Goal: Task Accomplishment & Management: Manage account settings

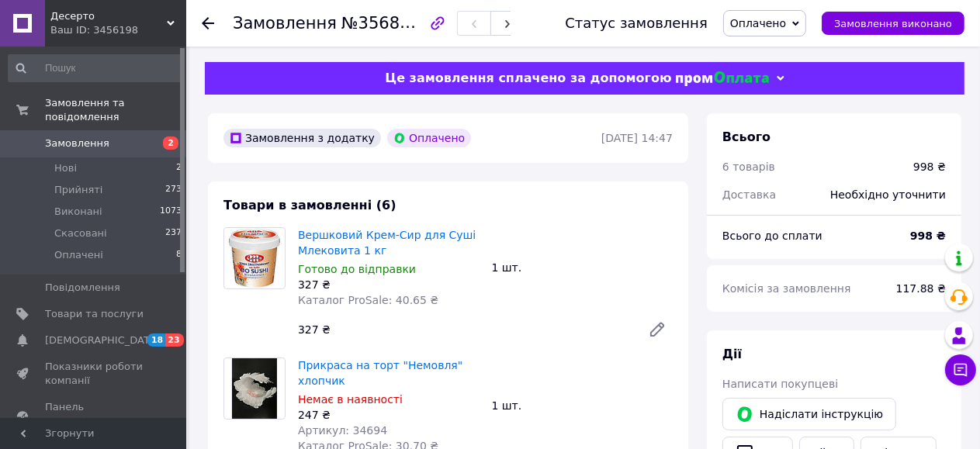
click at [786, 20] on span "Оплачено" at bounding box center [758, 23] width 56 height 12
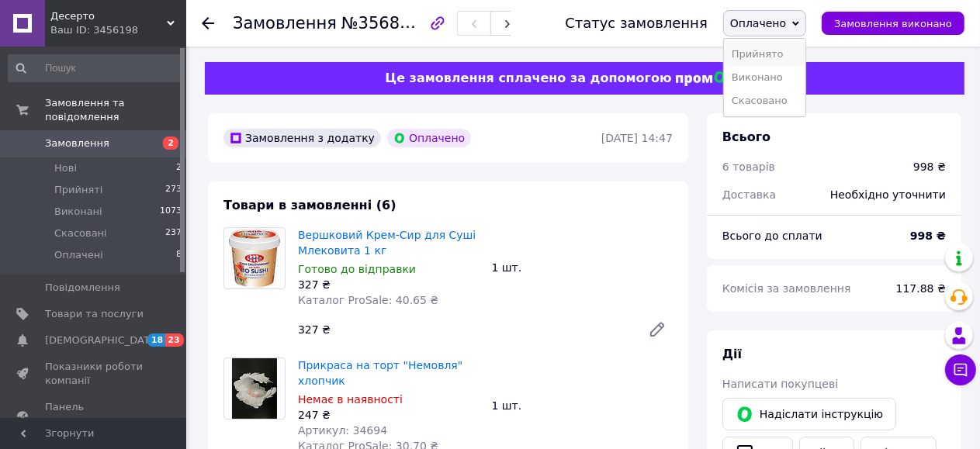
click at [791, 52] on li "Прийнято" at bounding box center [764, 54] width 81 height 23
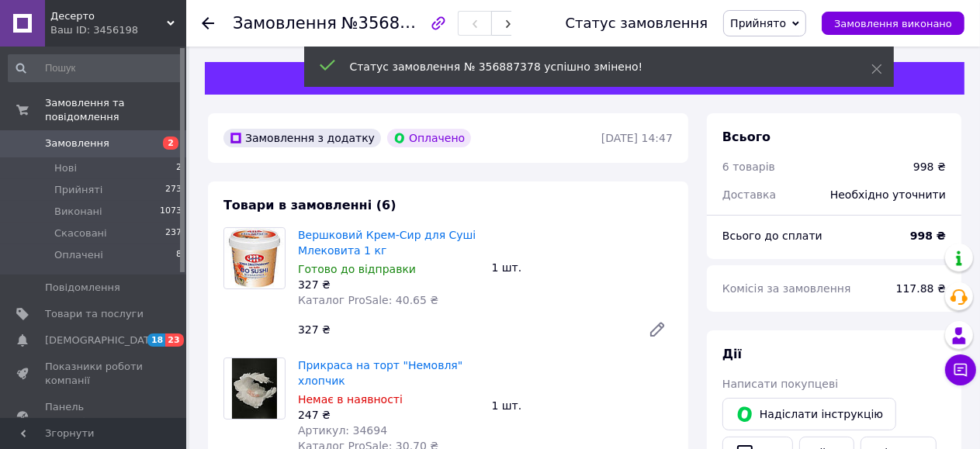
click at [150, 137] on span "2" at bounding box center [165, 144] width 43 height 14
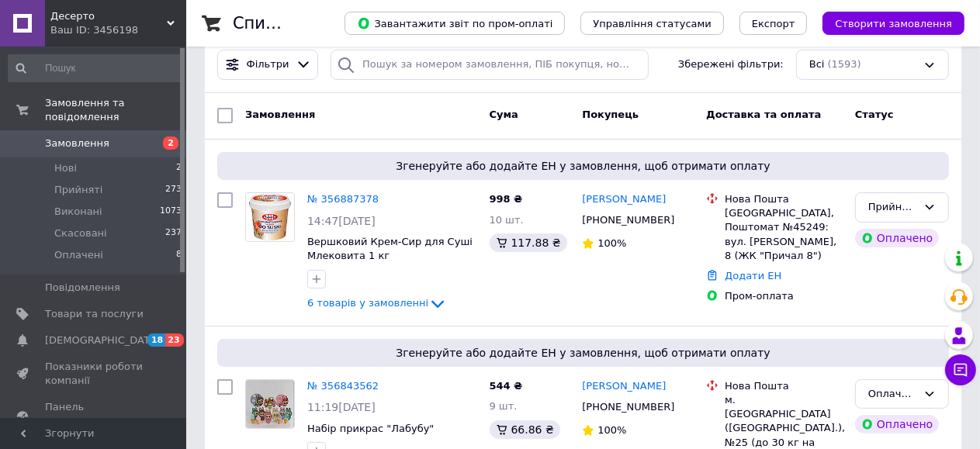
scroll to position [155, 0]
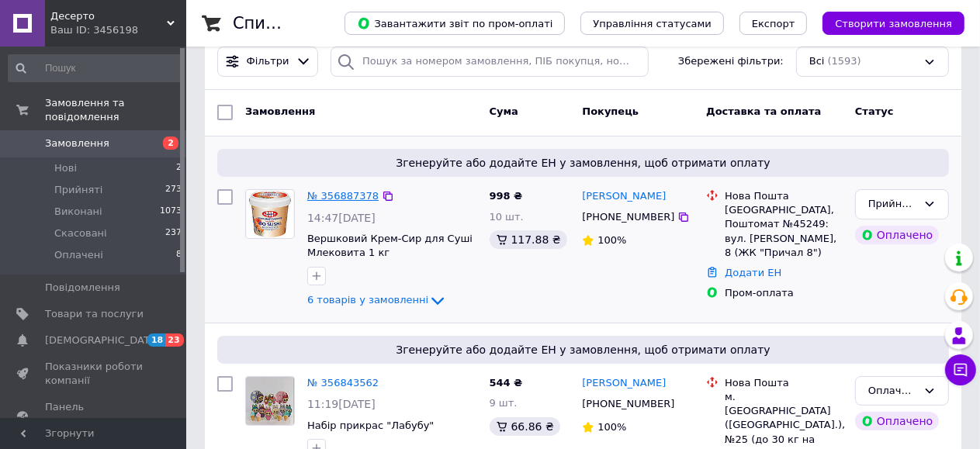
click at [336, 192] on link "№ 356887378" at bounding box center [342, 196] width 71 height 12
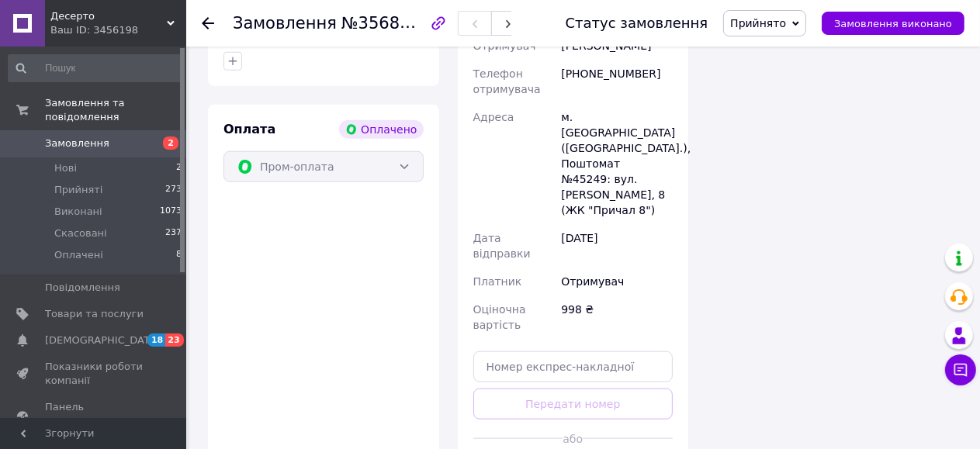
scroll to position [1397, 0]
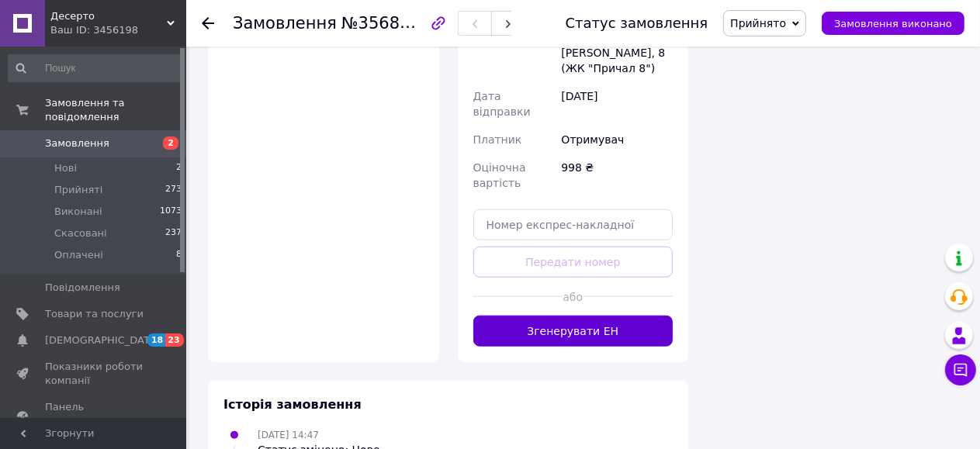
click at [636, 316] on button "Згенерувати ЕН" at bounding box center [573, 331] width 200 height 31
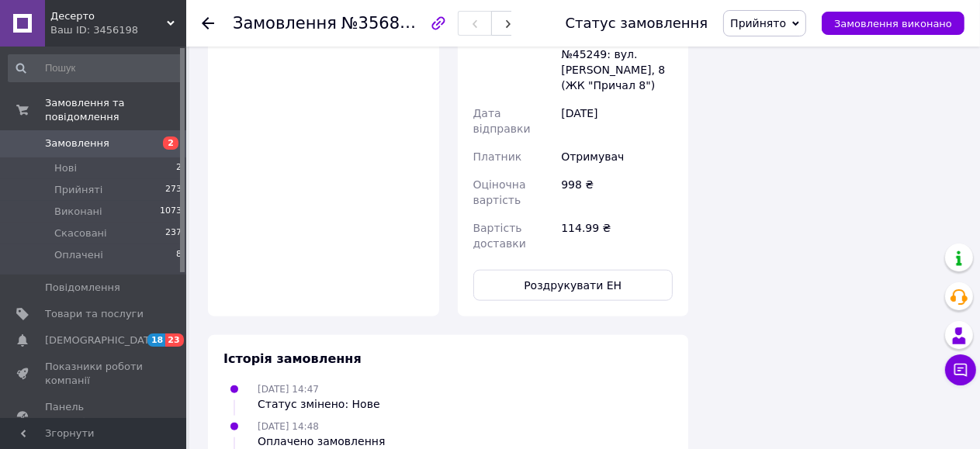
click at [170, 137] on span "2" at bounding box center [171, 143] width 16 height 13
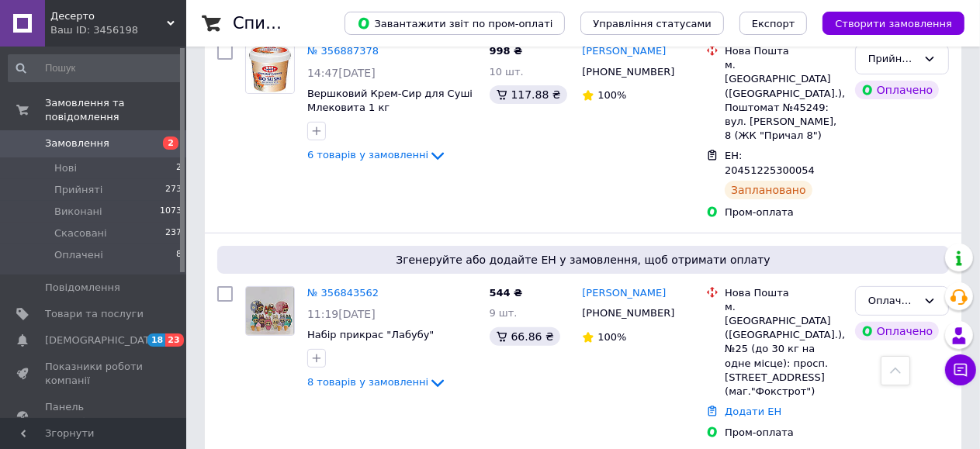
scroll to position [310, 0]
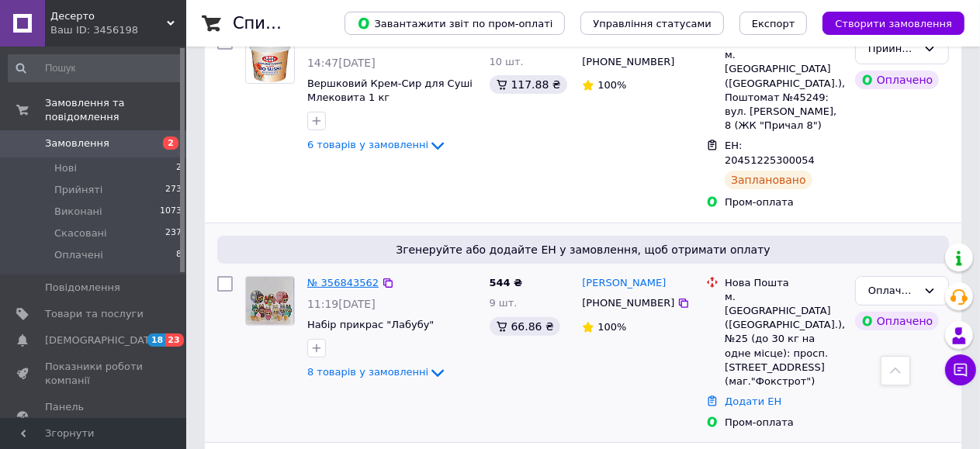
click at [339, 277] on link "№ 356843562" at bounding box center [342, 283] width 71 height 12
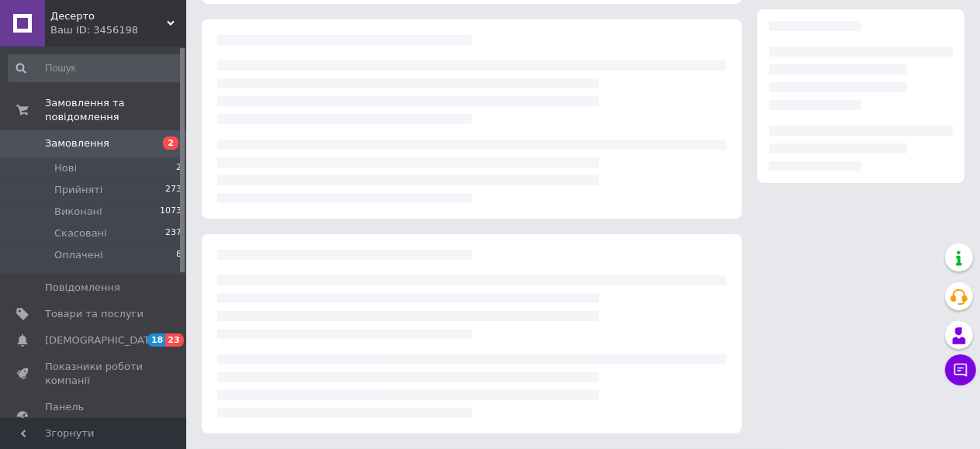
scroll to position [310, 0]
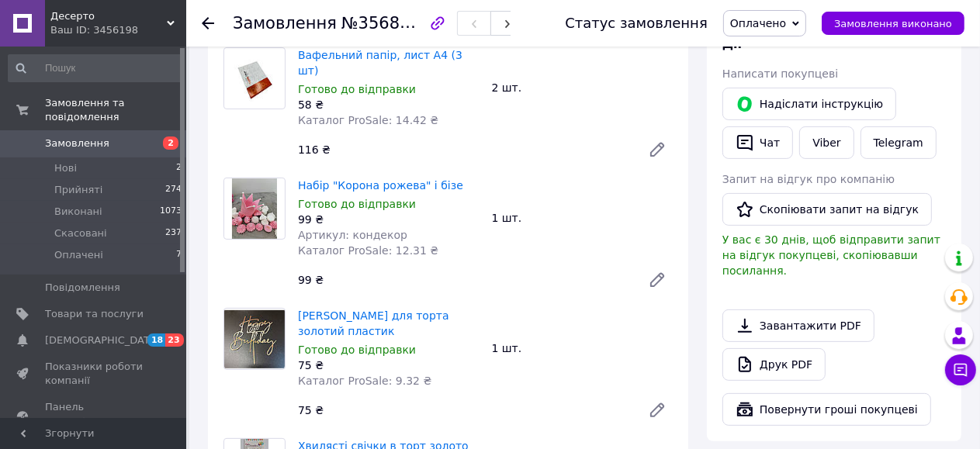
click at [786, 26] on span "Оплачено" at bounding box center [758, 23] width 56 height 12
click at [785, 57] on li "Прийнято" at bounding box center [764, 54] width 81 height 23
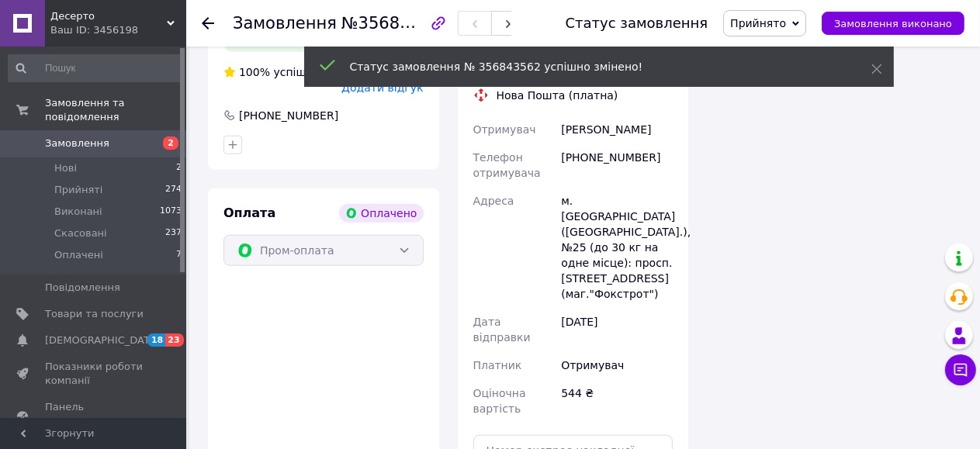
scroll to position [1474, 0]
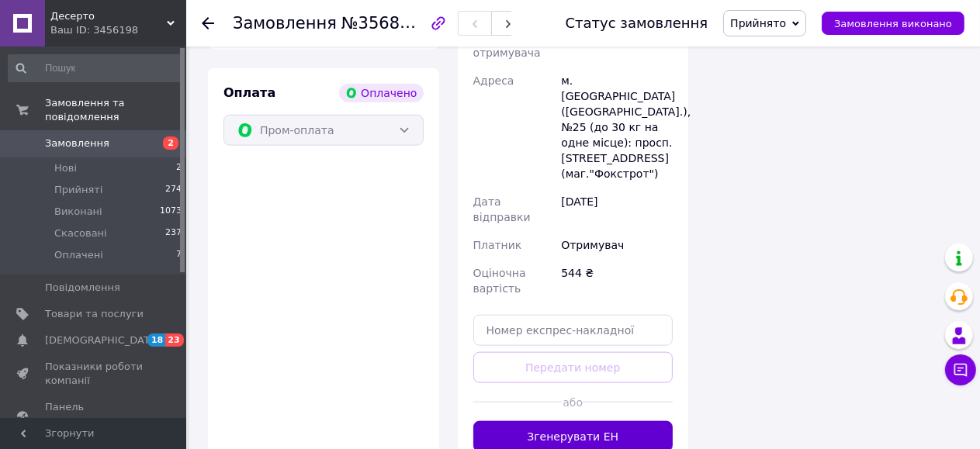
click at [575, 421] on button "Згенерувати ЕН" at bounding box center [573, 436] width 200 height 31
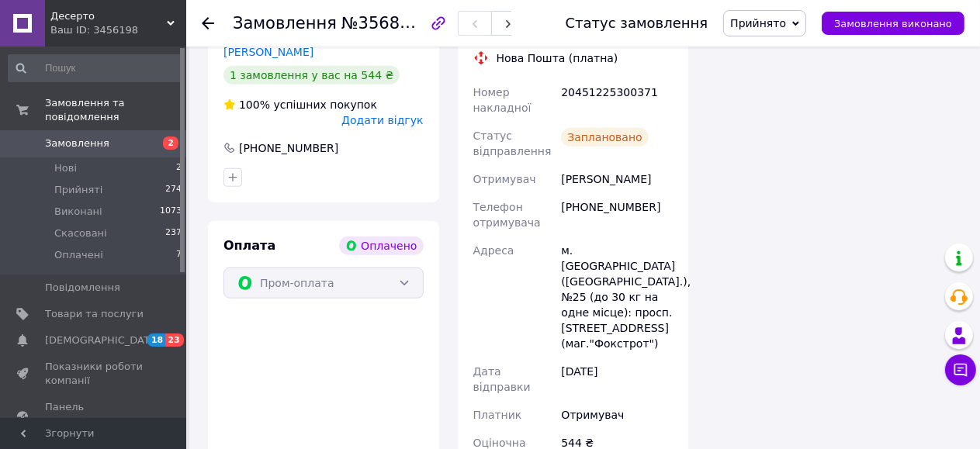
scroll to position [1319, 0]
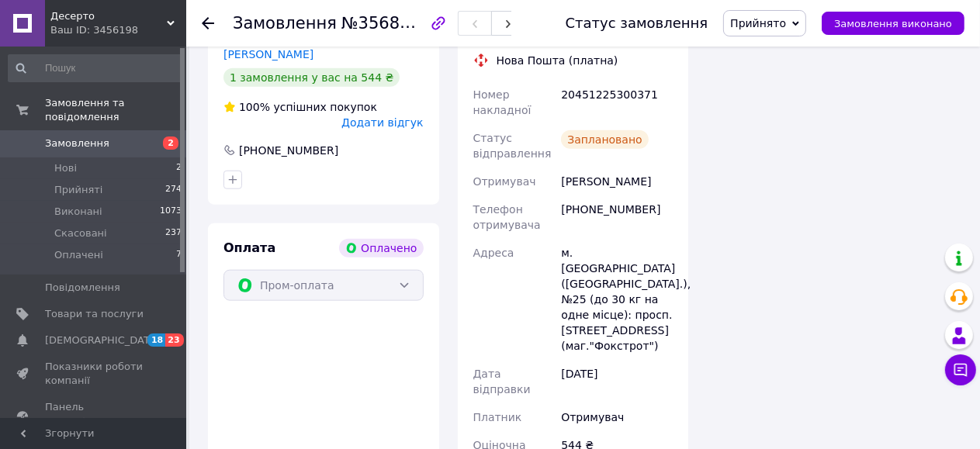
click at [168, 137] on span "2" at bounding box center [171, 143] width 16 height 13
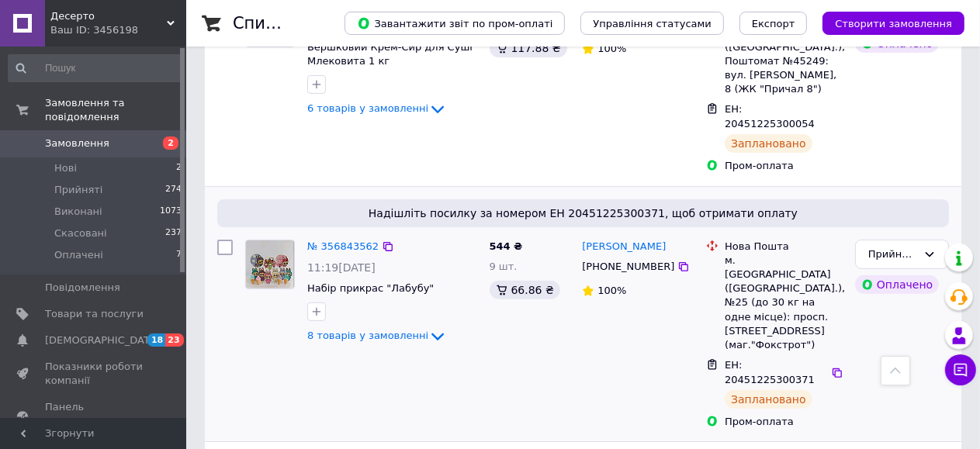
scroll to position [233, 0]
